Goal: Answer question/provide support

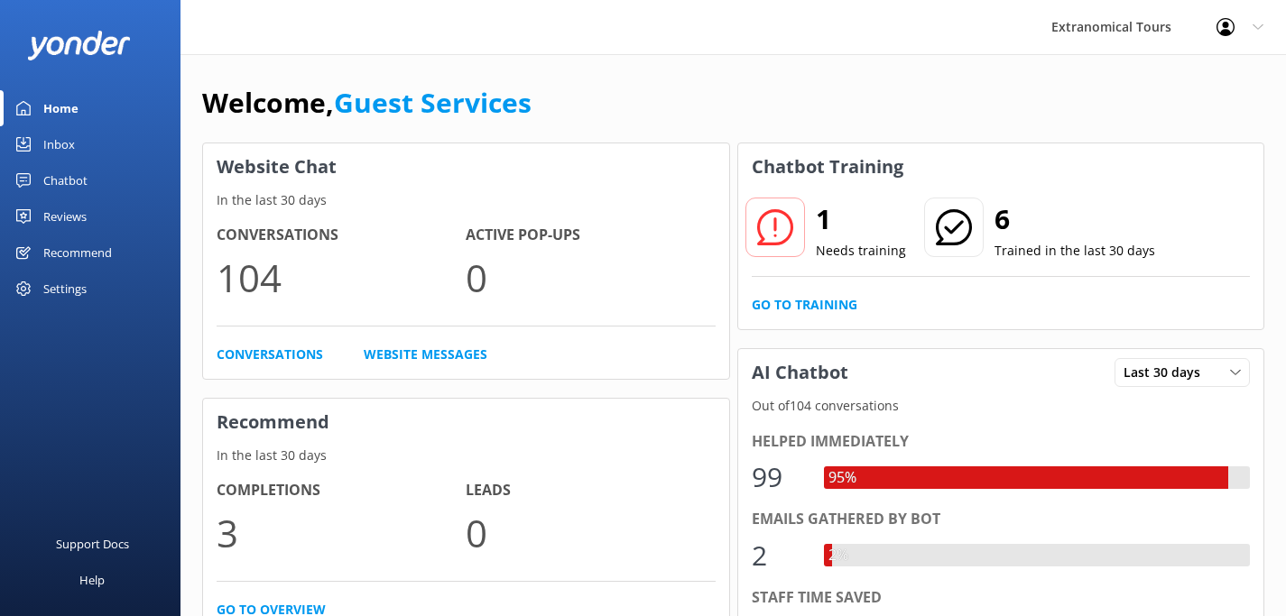
click at [104, 138] on link "Inbox" at bounding box center [90, 144] width 180 height 36
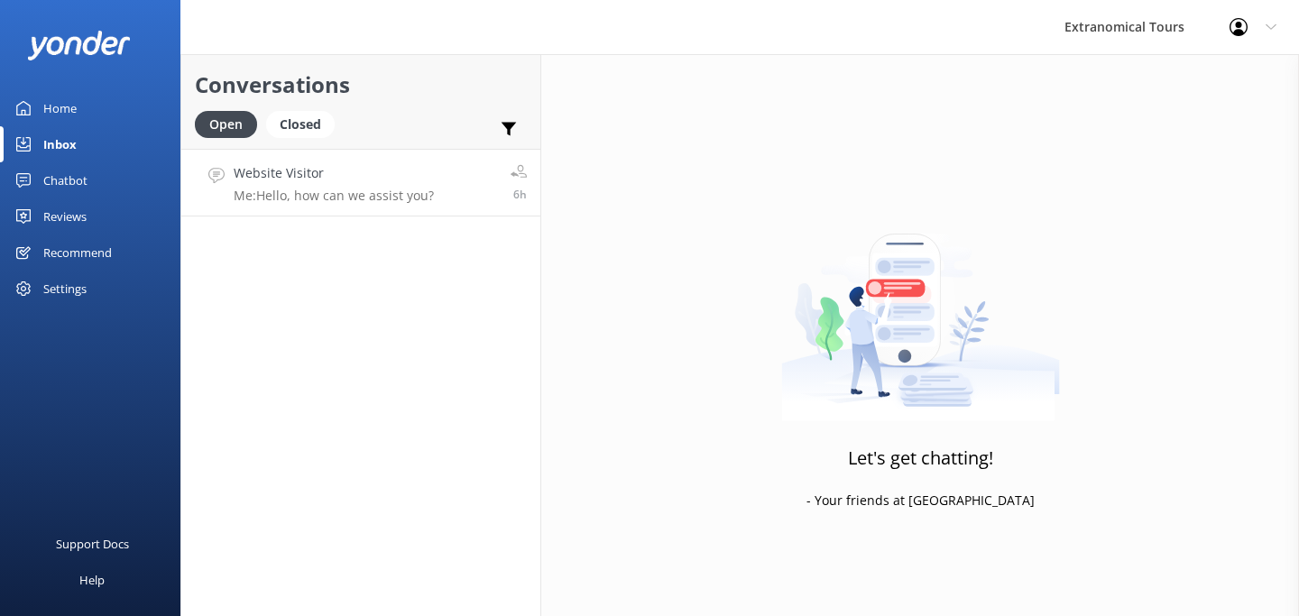
click at [379, 186] on div "Website Visitor Me: Hello, how can we assist you?" at bounding box center [334, 182] width 200 height 39
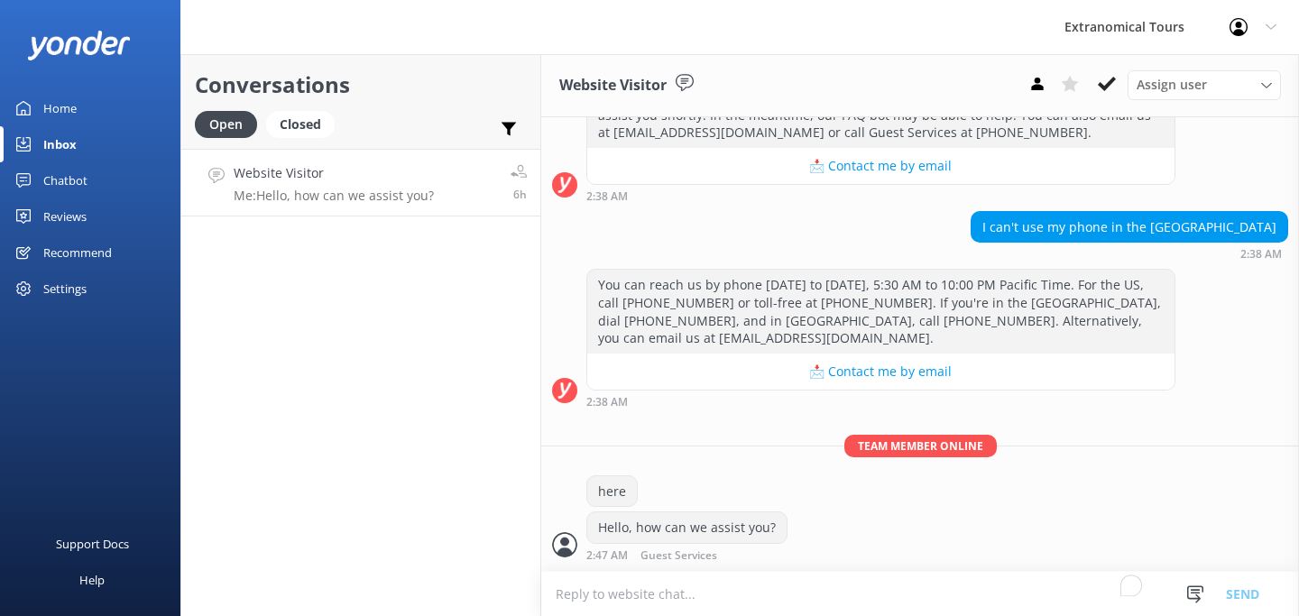
scroll to position [408, 0]
click at [1107, 85] on use at bounding box center [1107, 84] width 18 height 14
